Goal: Task Accomplishment & Management: Complete application form

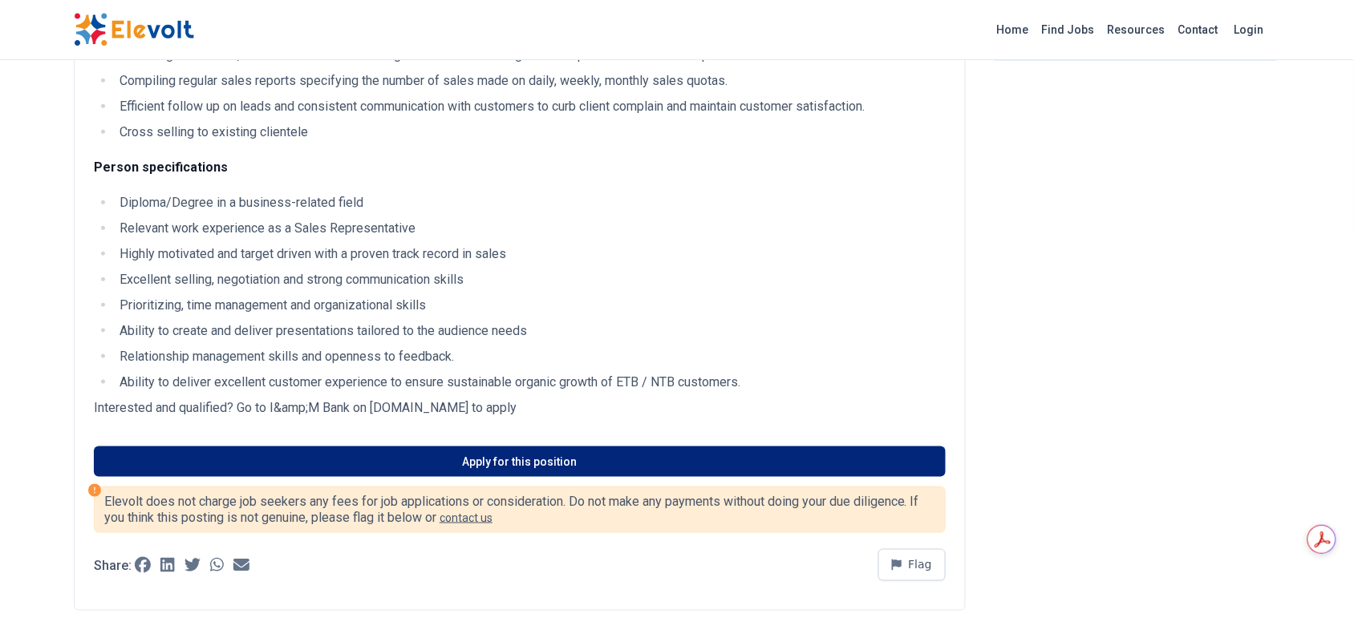
click at [387, 447] on link "Apply for this position" at bounding box center [520, 462] width 852 height 30
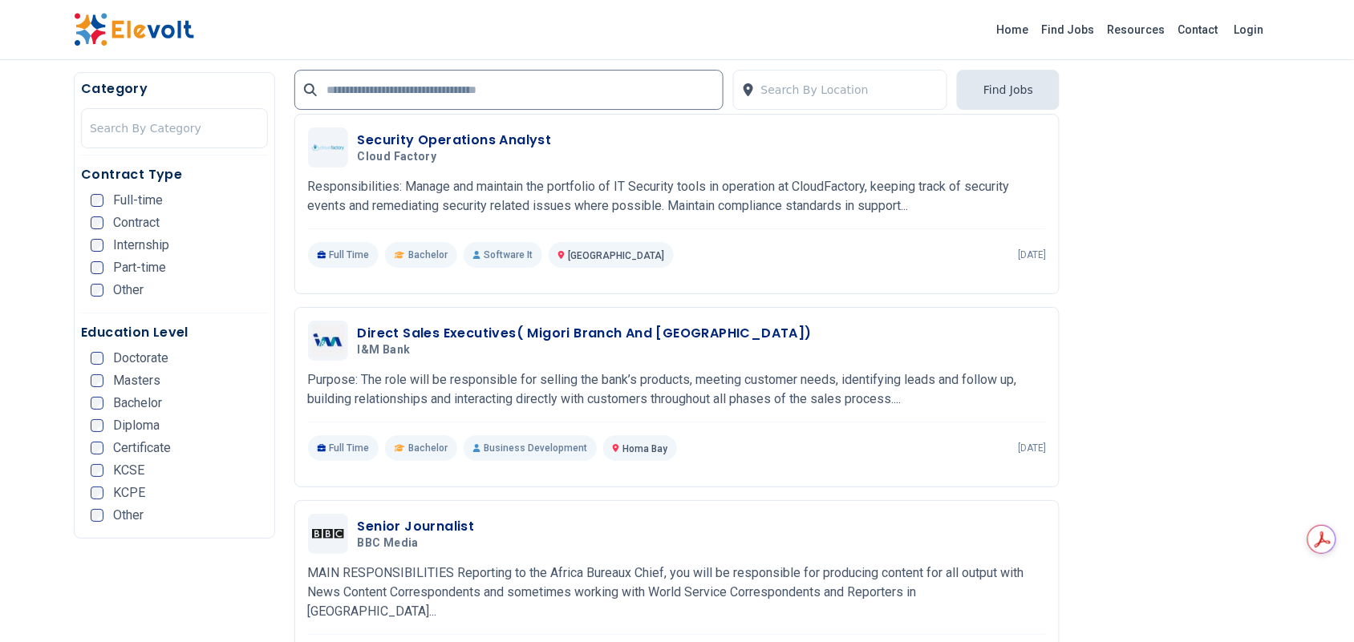
scroll to position [1590, 0]
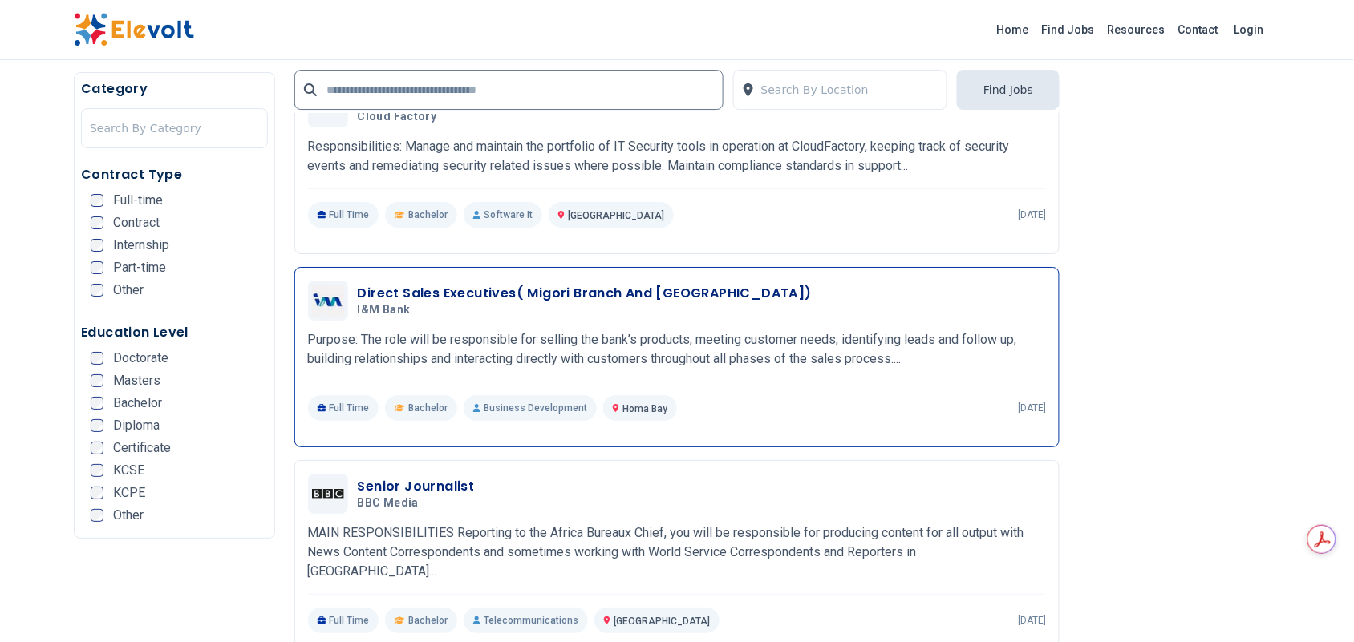
click at [596, 295] on h3 "Direct Sales Executives( Migori Branch And [GEOGRAPHIC_DATA])" at bounding box center [585, 293] width 454 height 19
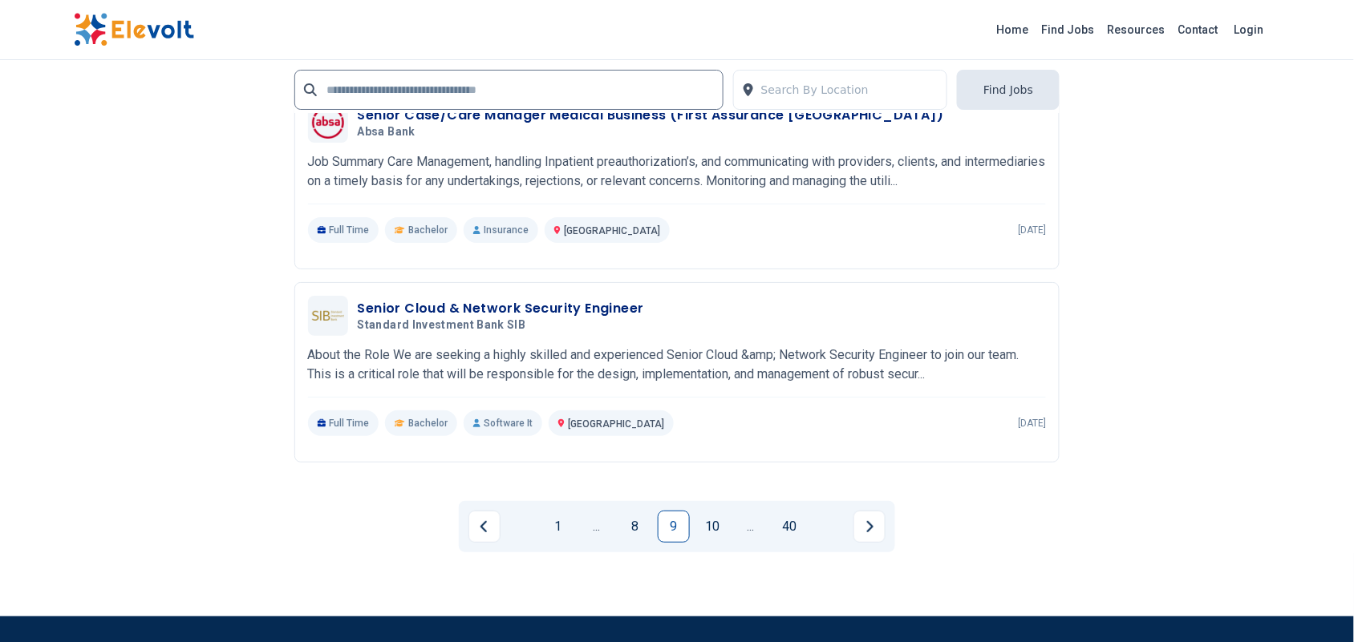
scroll to position [3531, 0]
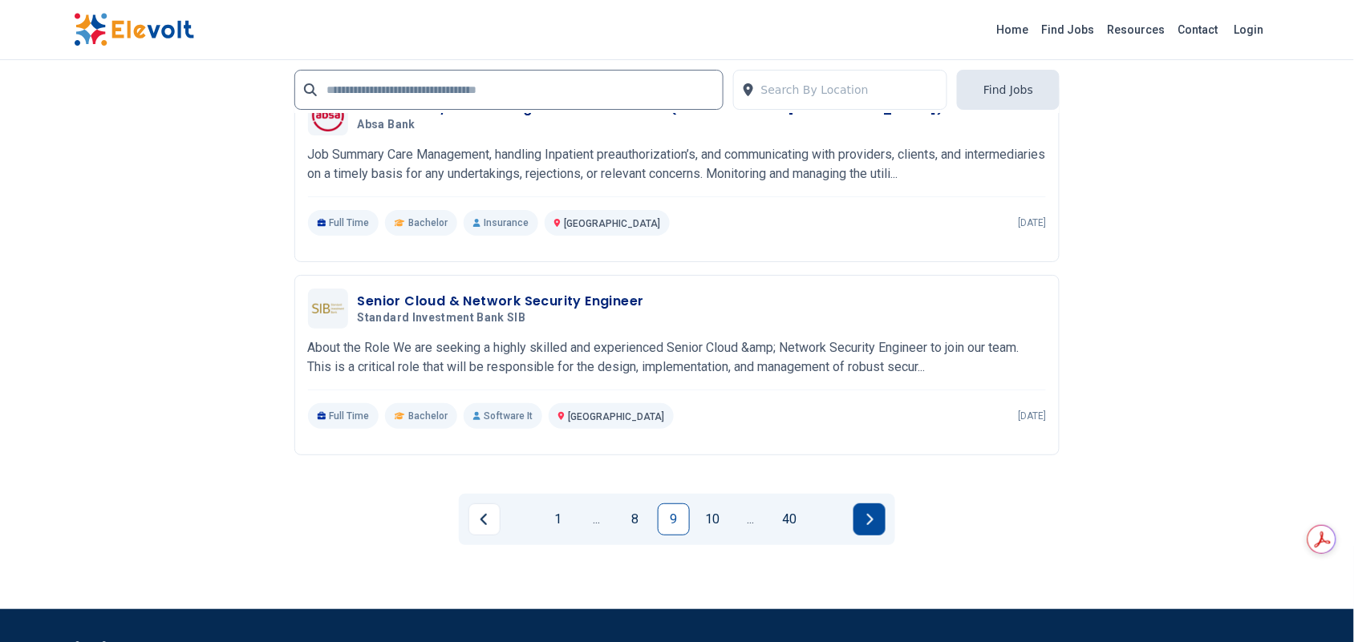
click at [867, 513] on icon "Next page" at bounding box center [869, 519] width 8 height 13
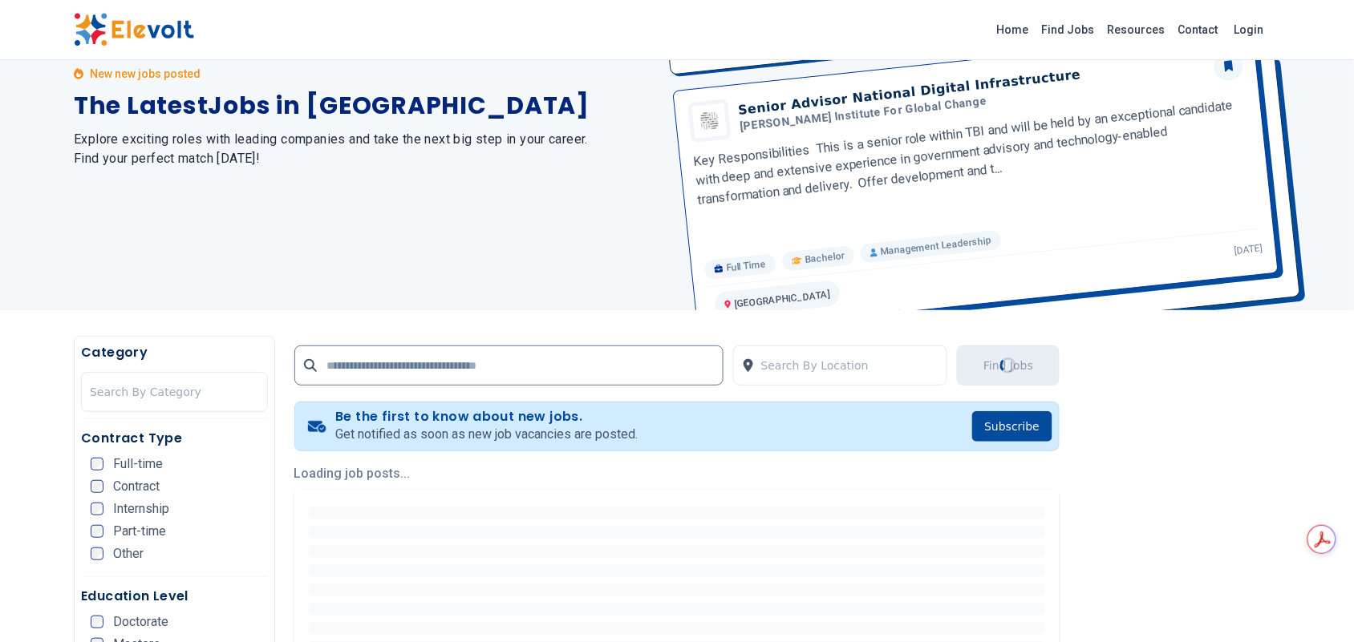
scroll to position [0, 0]
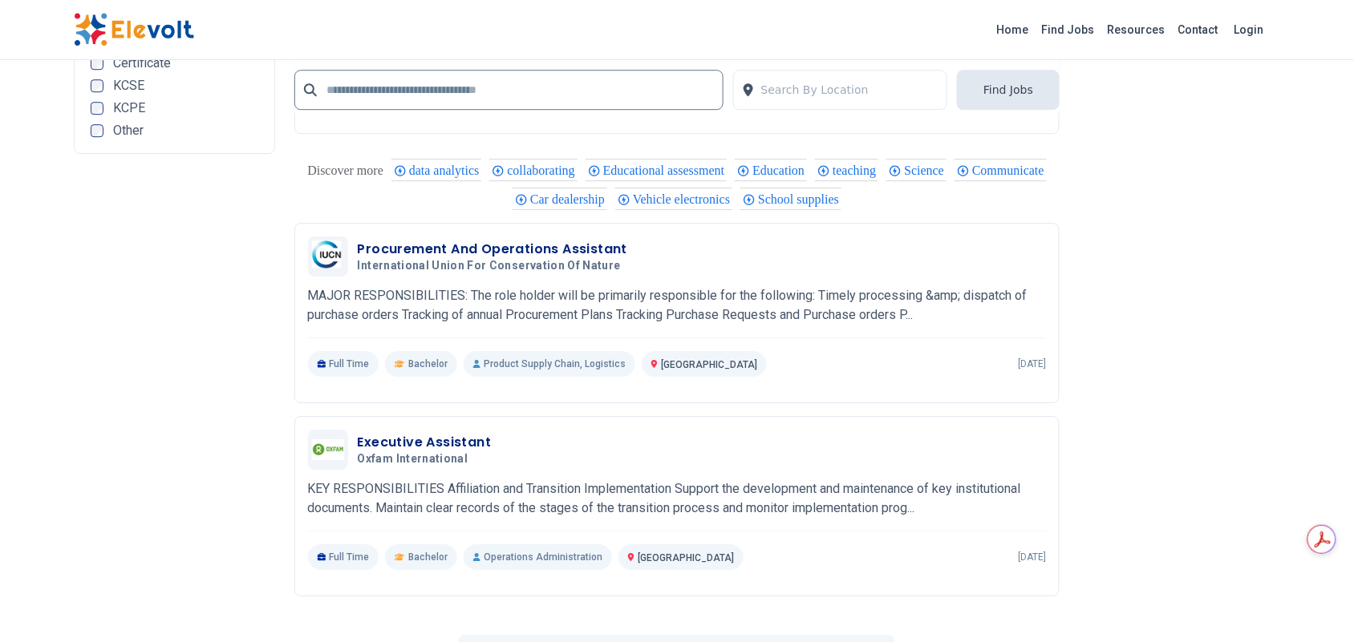
scroll to position [3232, 0]
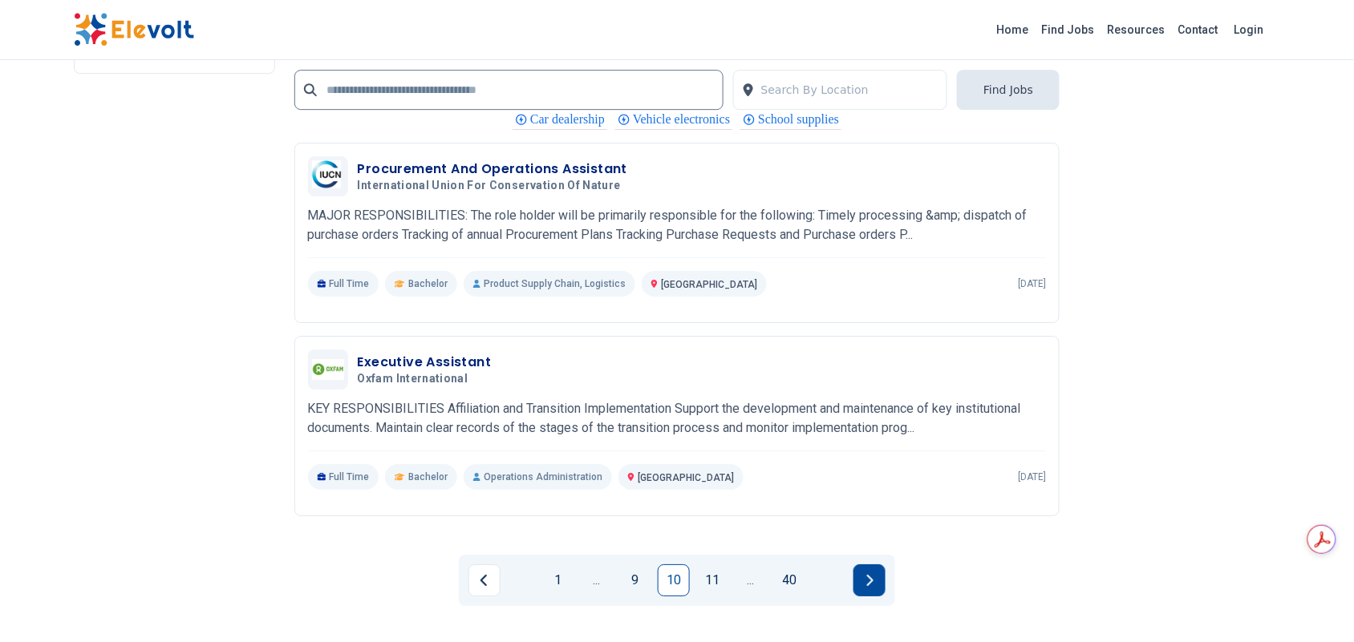
click at [870, 575] on icon "Next page" at bounding box center [869, 580] width 8 height 13
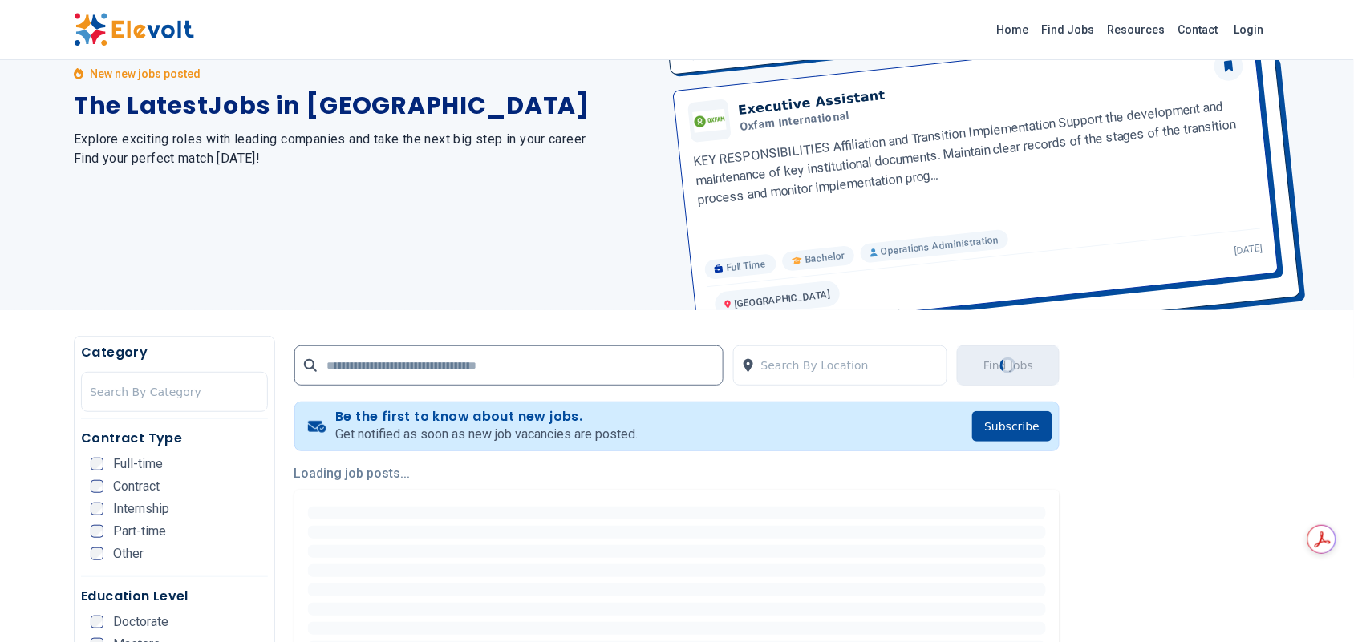
scroll to position [0, 0]
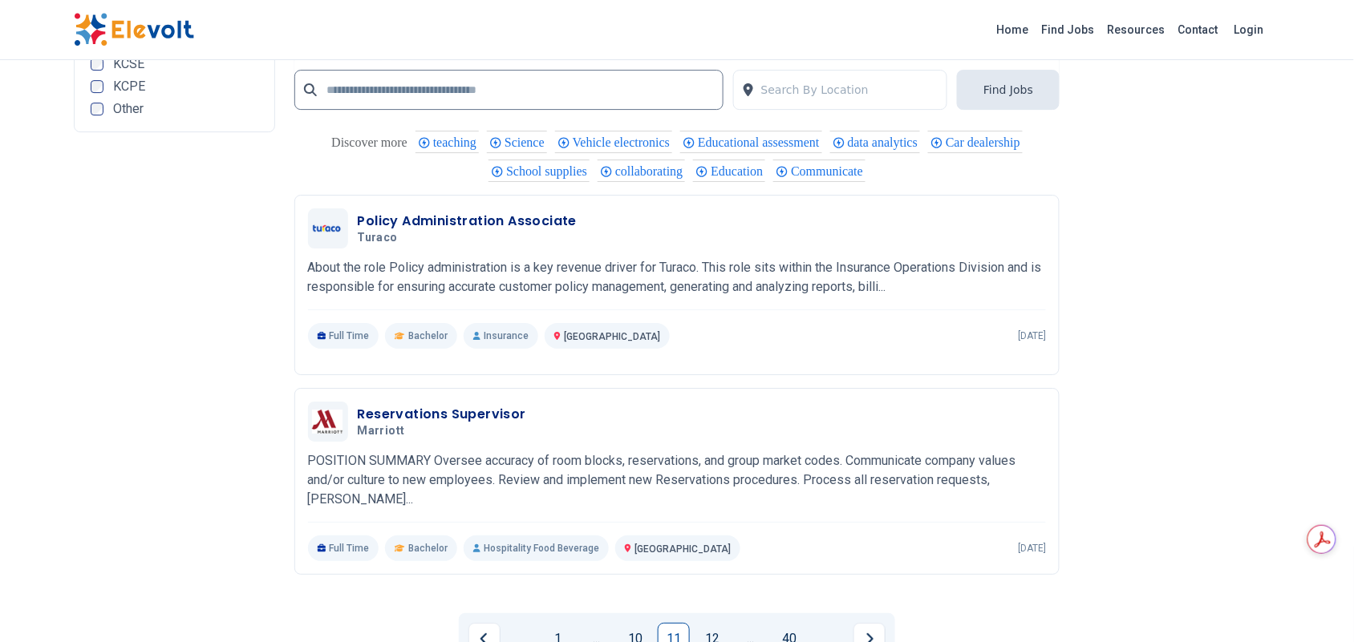
scroll to position [3379, 0]
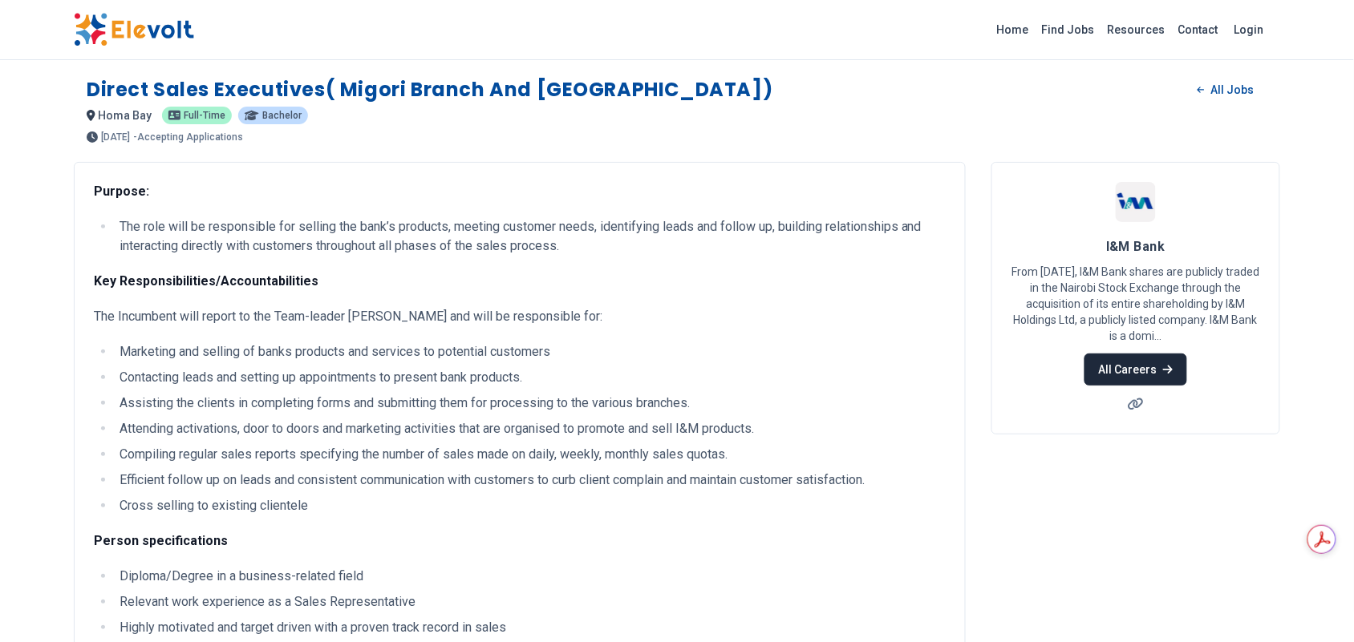
click at [1128, 377] on link "All Careers" at bounding box center [1135, 370] width 102 height 32
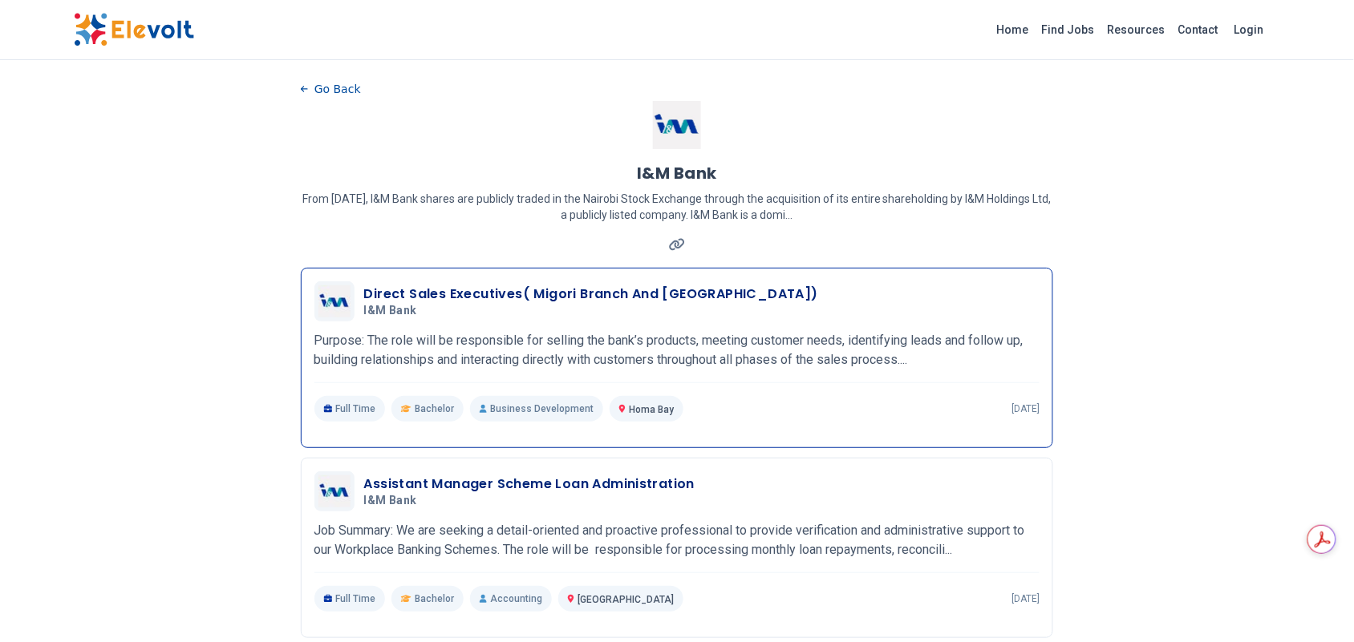
click at [375, 294] on h3 "Direct Sales Executives( Migori Branch And Homa Bay Branch)" at bounding box center [591, 294] width 454 height 19
click at [326, 90] on button "Go Back" at bounding box center [331, 89] width 60 height 24
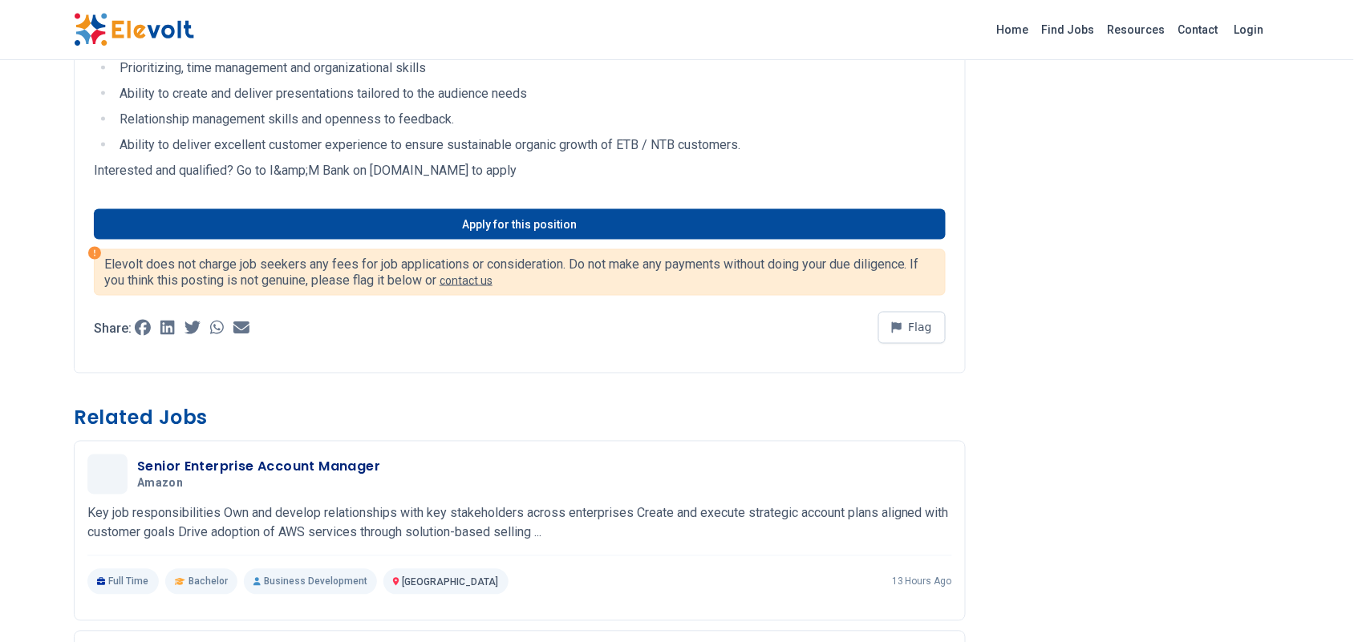
scroll to position [635, 0]
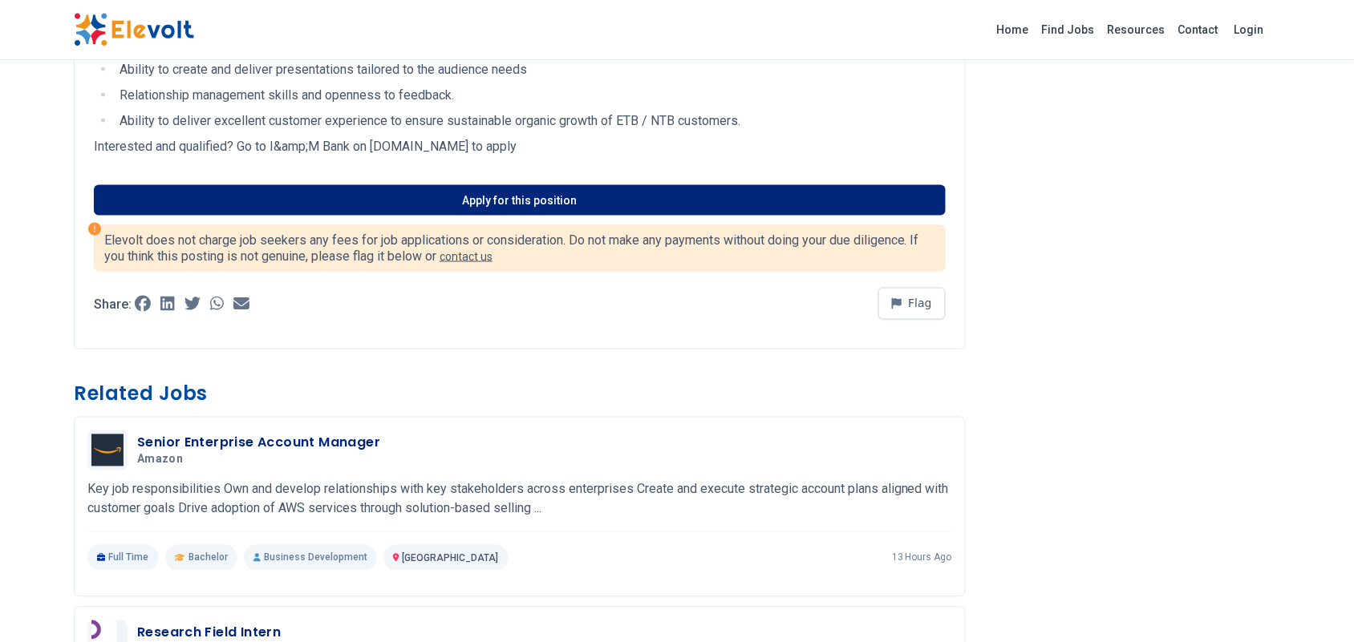
click at [562, 193] on link "Apply for this position" at bounding box center [520, 200] width 852 height 30
